Goal: Task Accomplishment & Management: Use online tool/utility

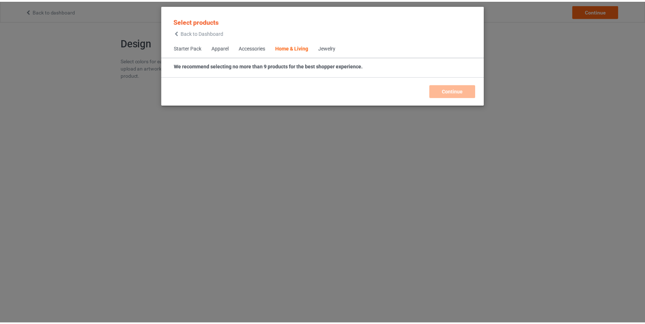
scroll to position [3265, 0]
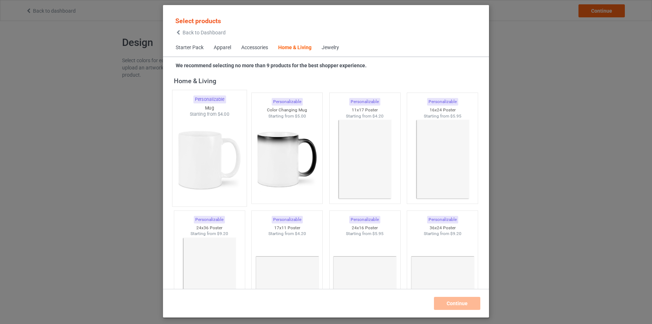
click at [220, 140] on img at bounding box center [209, 160] width 68 height 85
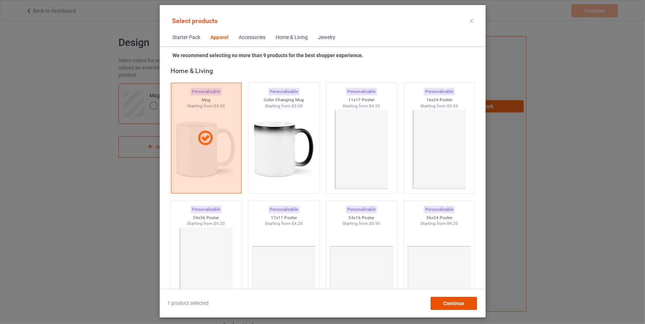
click at [469, 306] on div "Continue" at bounding box center [453, 303] width 46 height 13
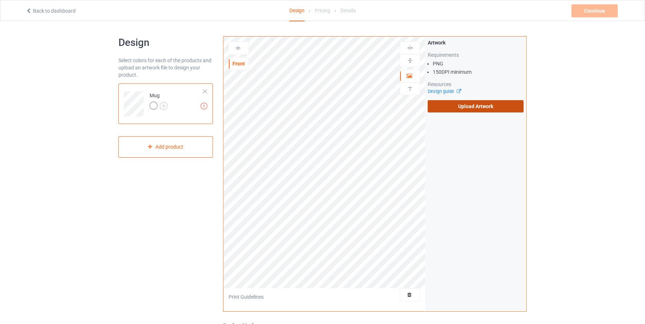
click at [479, 108] on label "Upload Artwork" at bounding box center [476, 106] width 96 height 12
click at [0, 0] on input "Upload Artwork" at bounding box center [0, 0] width 0 height 0
click at [452, 112] on label "Upload Artwork" at bounding box center [476, 106] width 96 height 12
click at [0, 0] on input "Upload Artwork" at bounding box center [0, 0] width 0 height 0
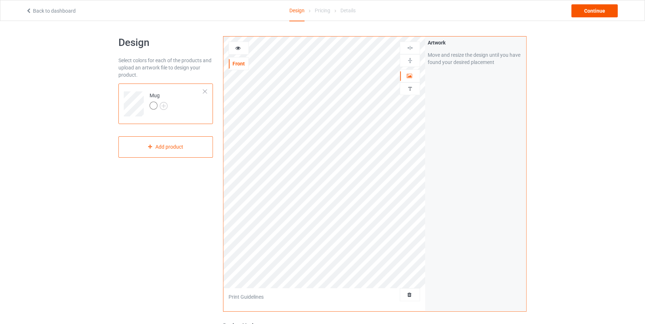
click at [589, 12] on div "Continue" at bounding box center [594, 10] width 46 height 13
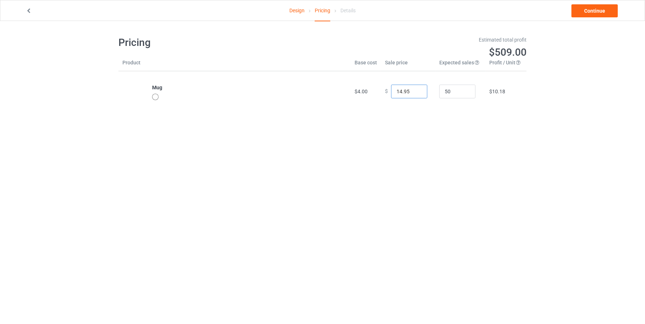
click at [396, 91] on input "14.95" at bounding box center [409, 92] width 36 height 14
type input "19.95"
click at [587, 101] on div "Design Pricing Details Continue Pricing Estimated total profit $741.50 Product …" at bounding box center [322, 74] width 645 height 106
click at [356, 91] on span "$4.00" at bounding box center [360, 92] width 13 height 6
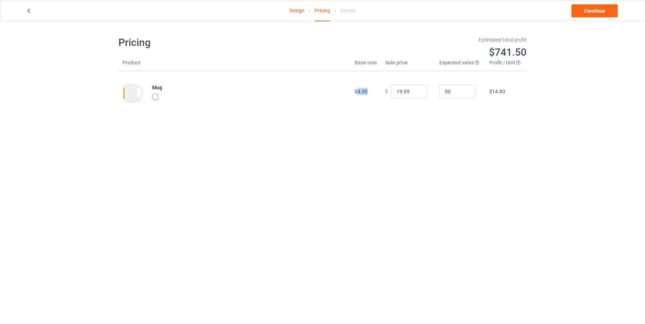
click at [356, 91] on span "$4.00" at bounding box center [360, 92] width 13 height 6
click at [492, 91] on span "$14.83" at bounding box center [497, 92] width 16 height 6
